Goal: Communication & Community: Answer question/provide support

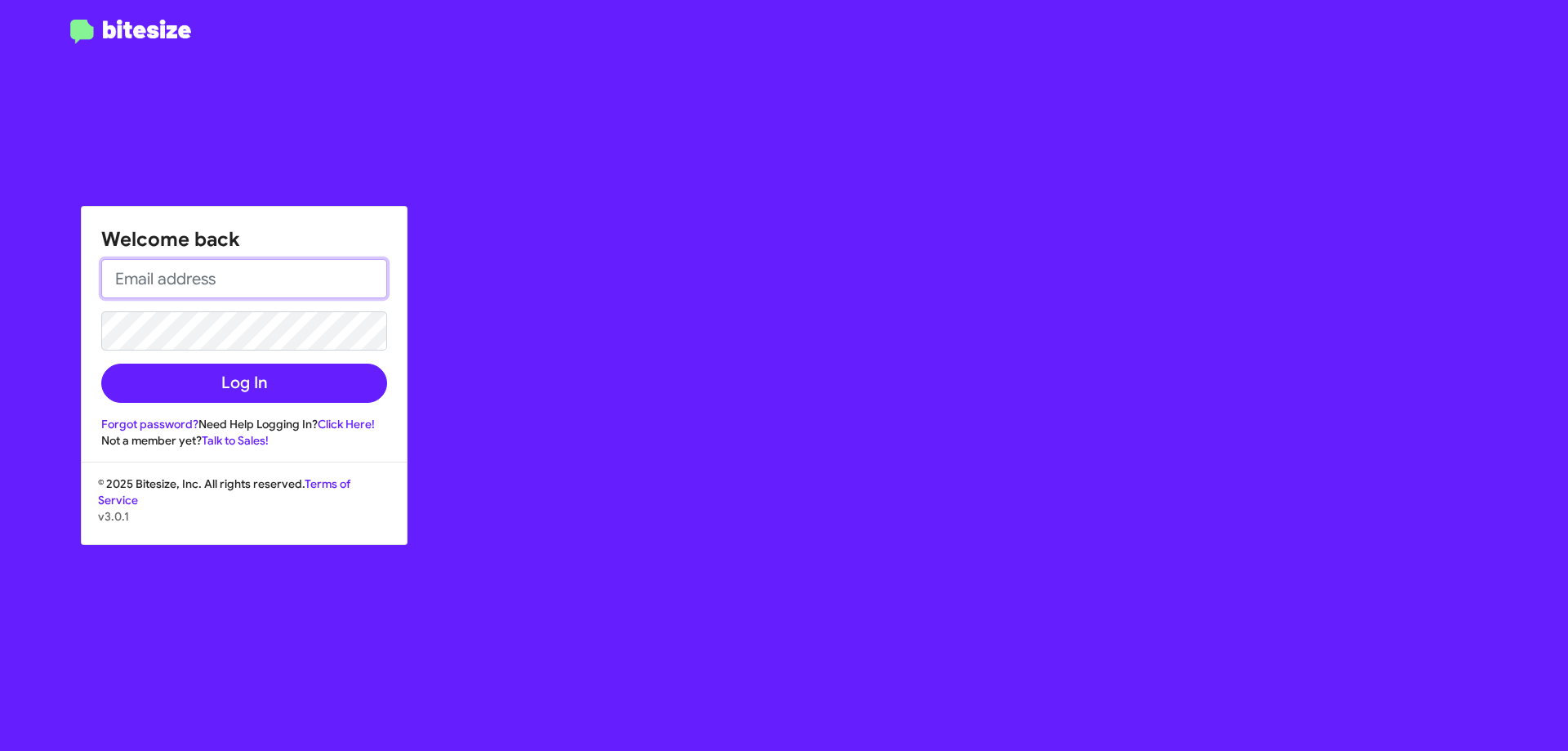
click at [148, 267] on input "email" at bounding box center [243, 278] width 285 height 40
type input "[EMAIL_ADDRESS][DOMAIN_NAME]"
click at [101, 364] on button "Log In" at bounding box center [243, 383] width 285 height 40
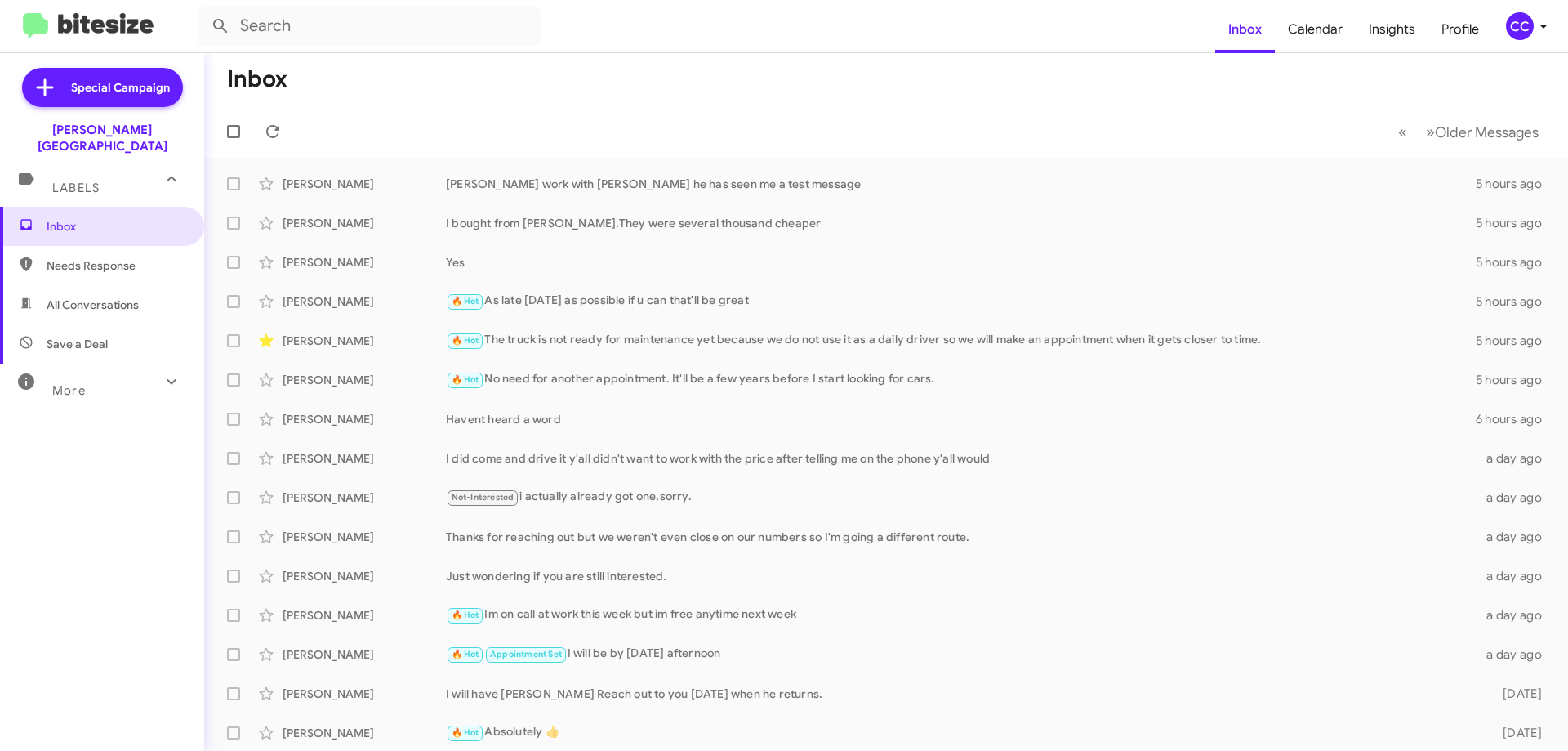
click at [92, 246] on span "Needs Response" at bounding box center [102, 265] width 204 height 40
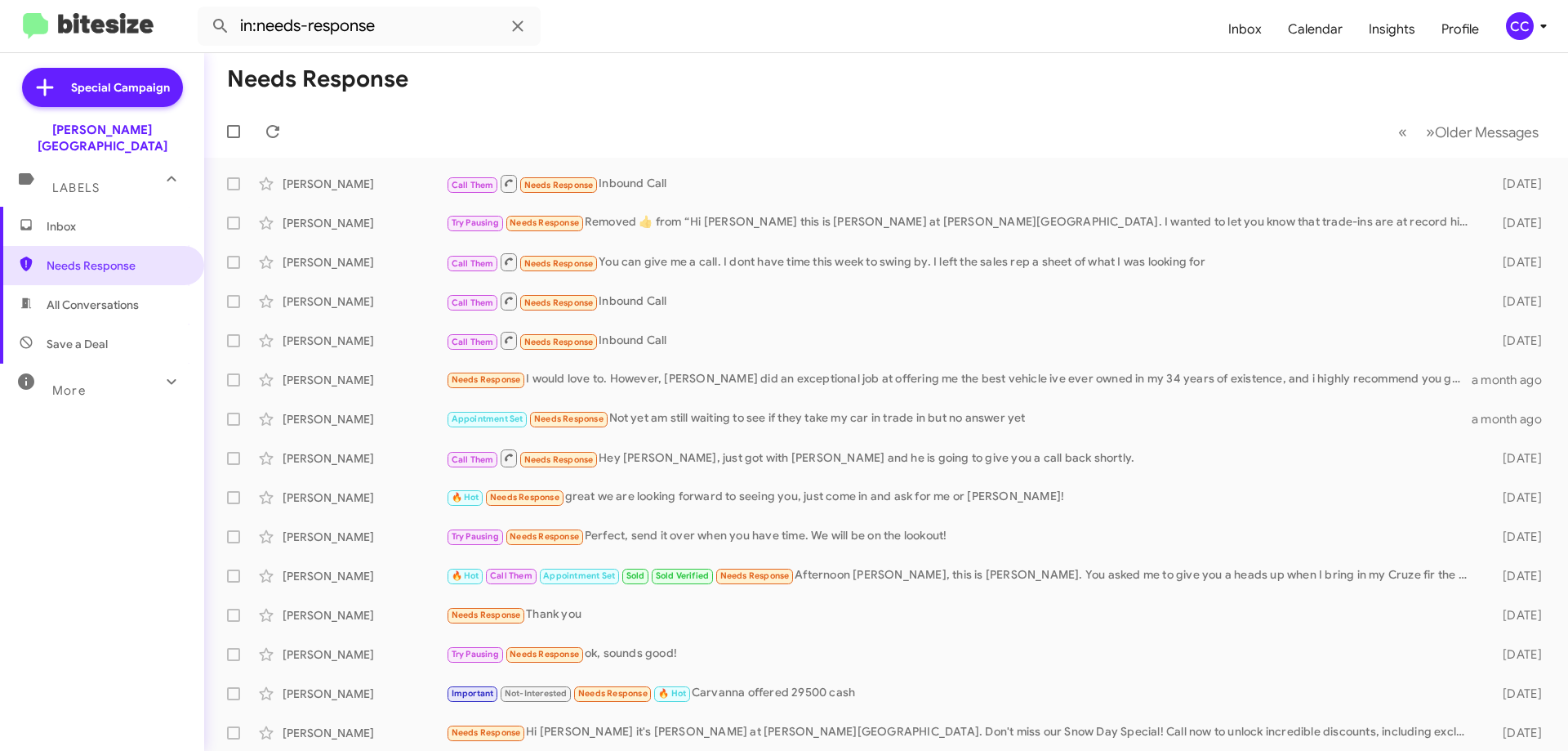
click at [112, 297] on span "All Conversations" at bounding box center [92, 305] width 92 height 17
type input "in:all-conversations"
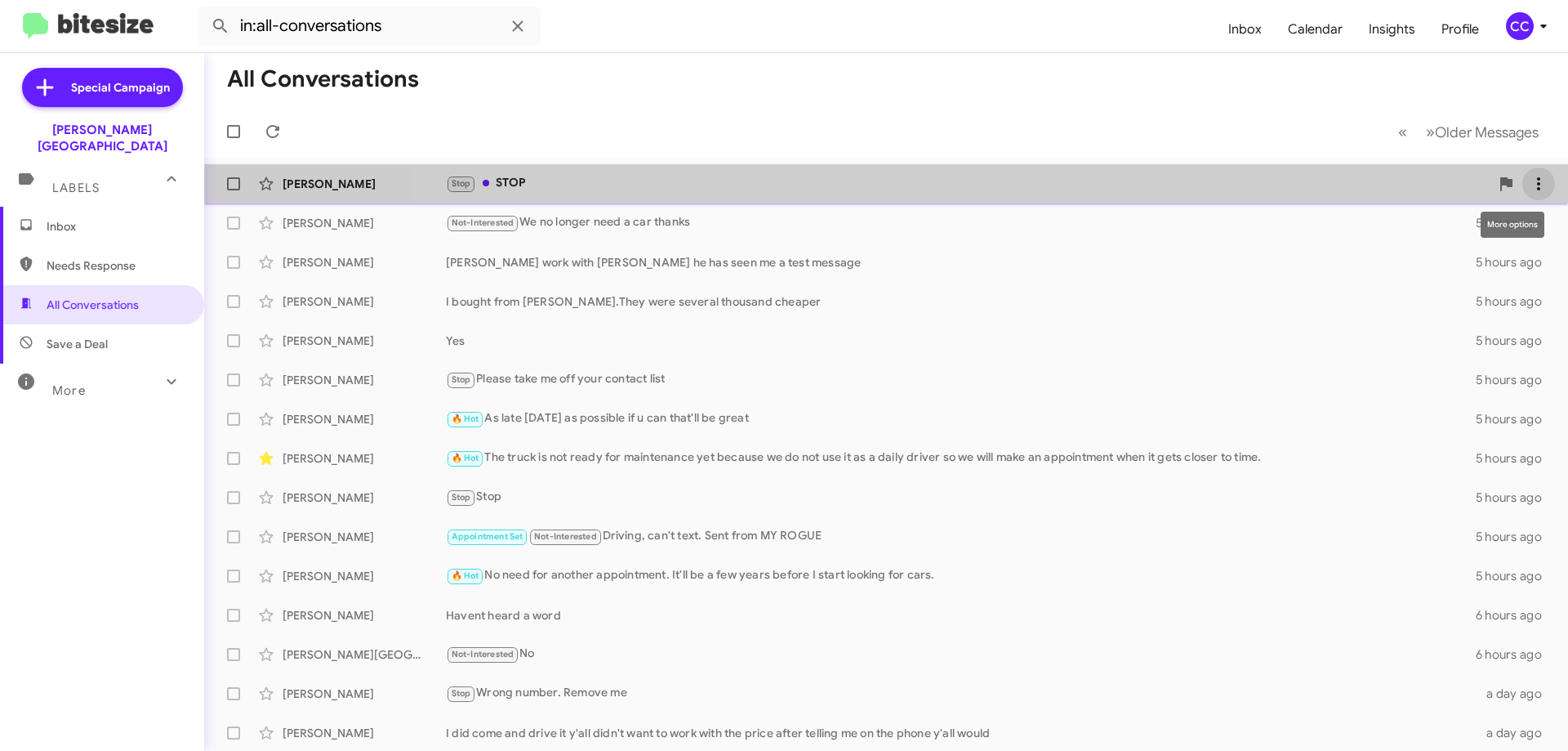
click at [1531, 184] on icon at bounding box center [1539, 184] width 19 height 19
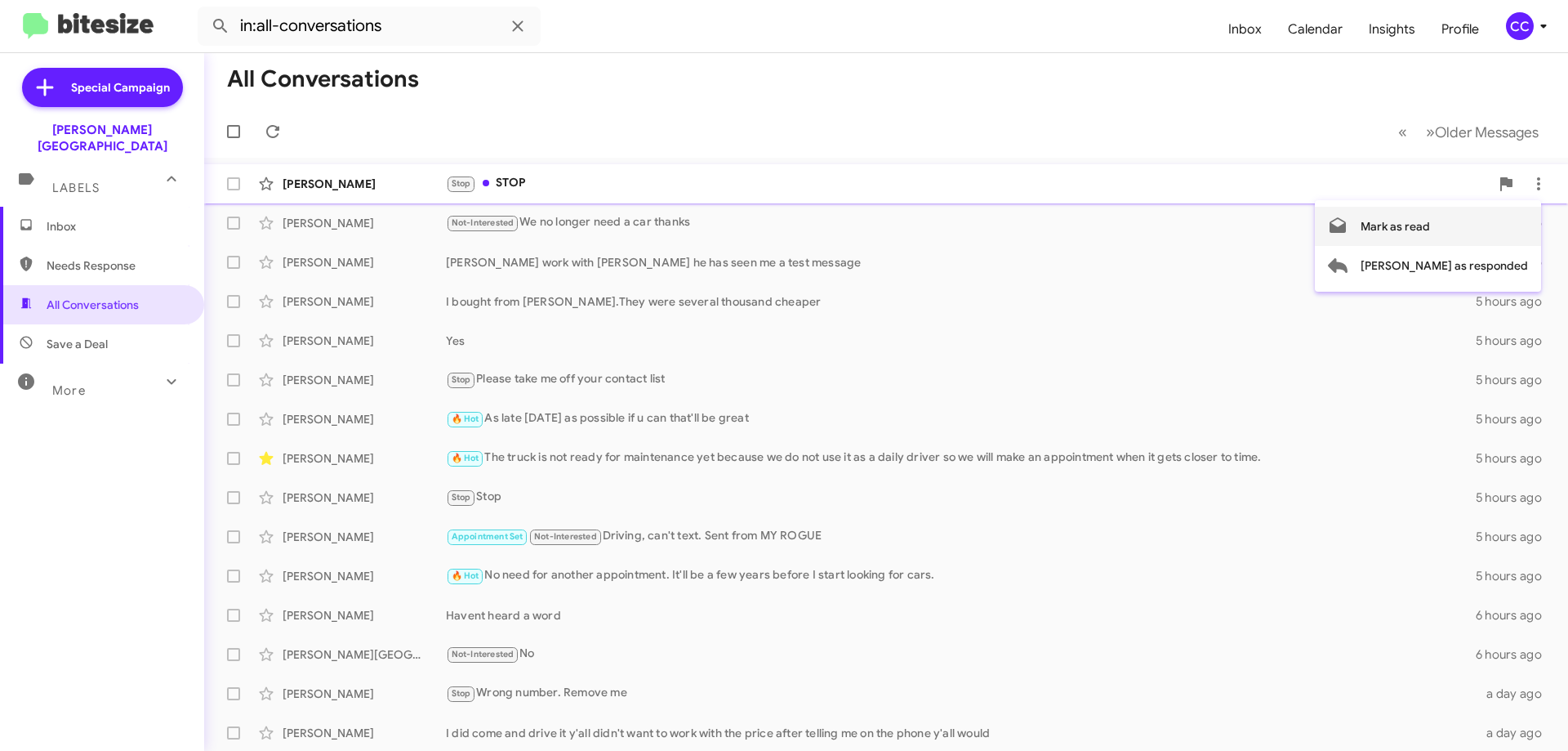
click at [1430, 217] on span "Mark as read" at bounding box center [1395, 226] width 69 height 40
click at [69, 257] on span "Needs Response" at bounding box center [116, 265] width 139 height 17
type input "in:needs-response"
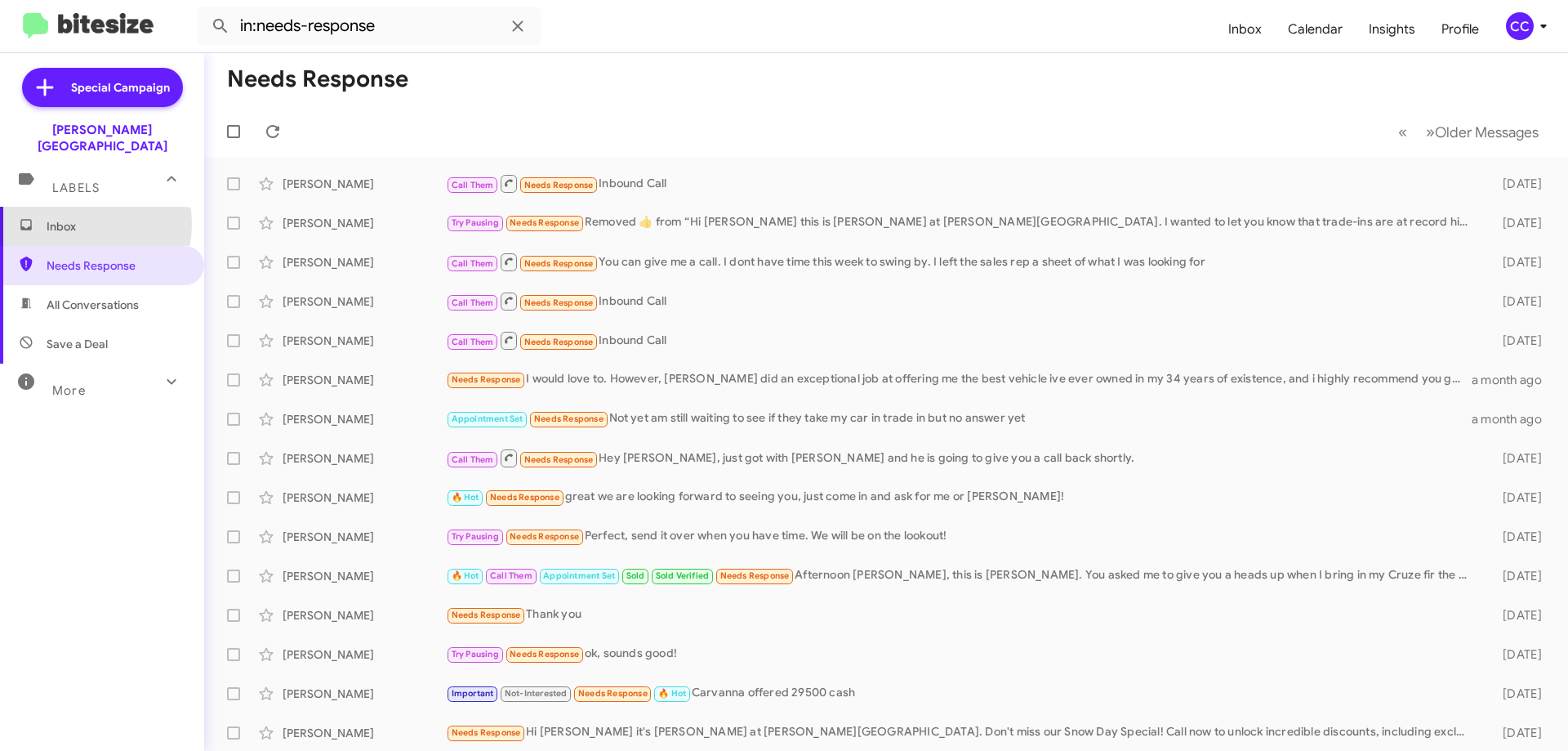
click at [63, 218] on span "Inbox" at bounding box center [116, 226] width 139 height 17
